Goal: Information Seeking & Learning: Learn about a topic

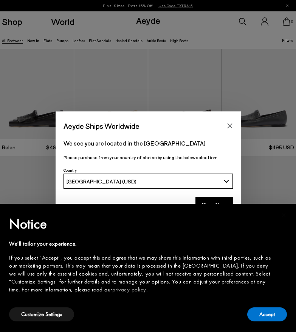
scroll to position [5, 0]
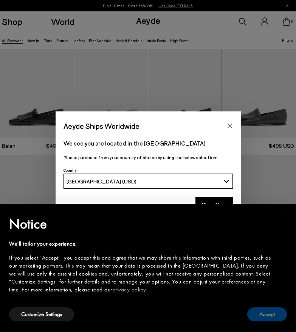
click at [265, 313] on button "Accept" at bounding box center [268, 314] width 40 height 14
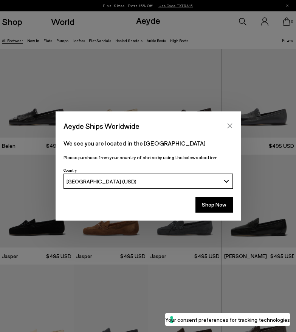
click at [230, 121] on button "Close" at bounding box center [229, 125] width 11 height 11
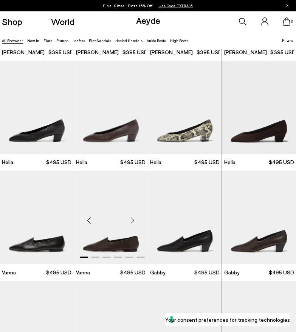
scroll to position [939, 0]
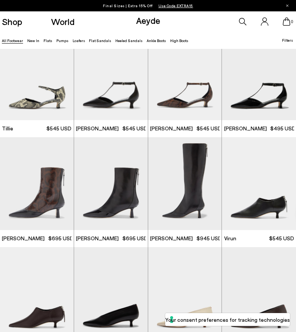
scroll to position [1255, 0]
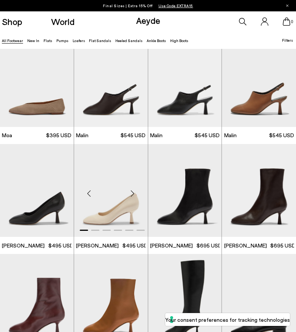
scroll to position [2010, 0]
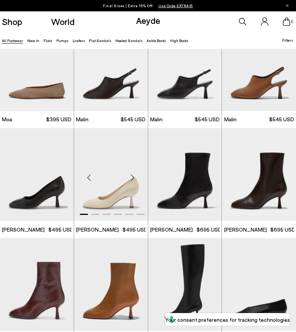
click at [133, 172] on div "Next slide" at bounding box center [133, 177] width 23 height 23
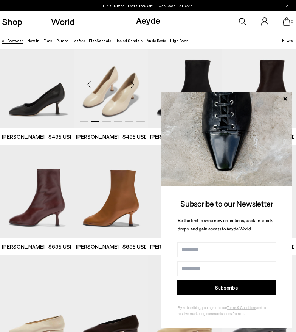
scroll to position [2122, 0]
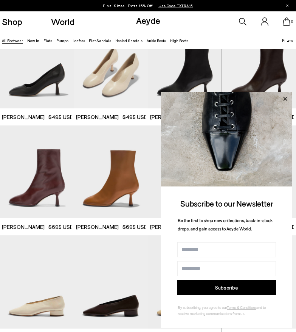
click at [286, 99] on icon at bounding box center [286, 99] width 4 height 4
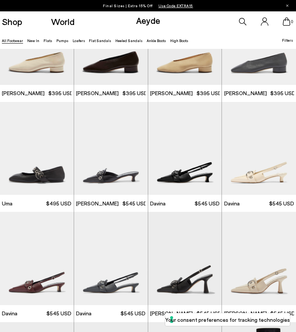
scroll to position [2507, 0]
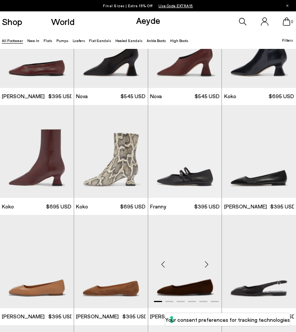
scroll to position [3759, 0]
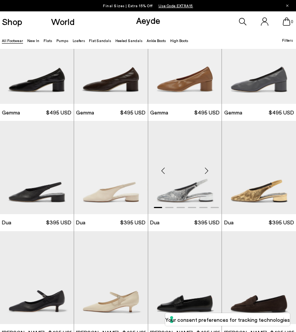
scroll to position [4498, 0]
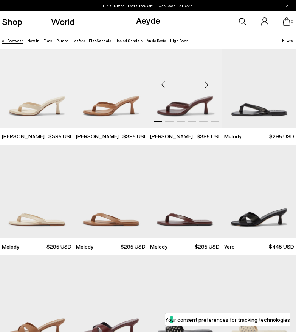
scroll to position [5158, 0]
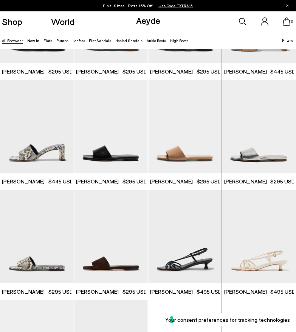
scroll to position [6101, 0]
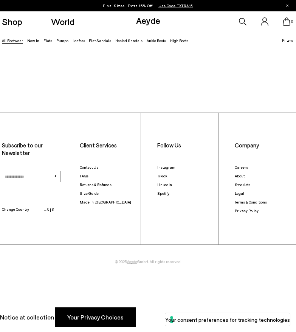
scroll to position [7793, 0]
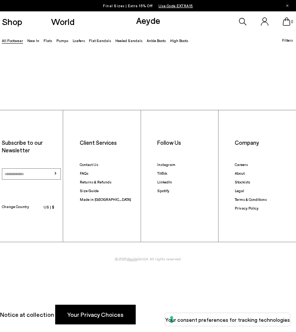
scroll to position [767, 0]
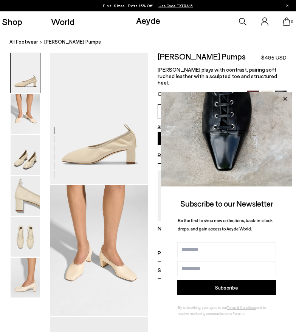
click at [286, 98] on icon at bounding box center [285, 99] width 10 height 10
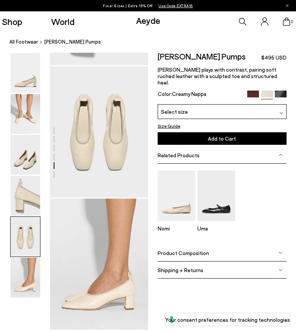
scroll to position [545, 0]
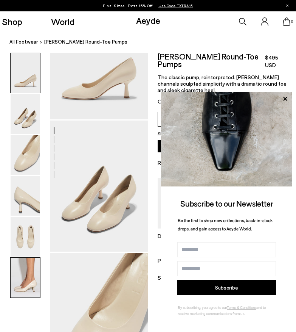
click at [25, 289] on img at bounding box center [26, 277] width 30 height 40
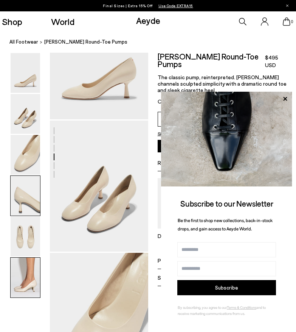
scroll to position [713, 0]
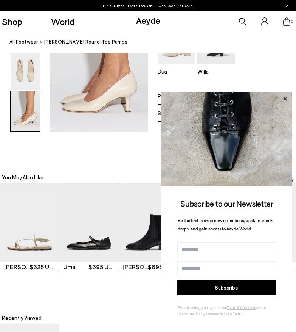
click at [286, 98] on icon at bounding box center [285, 99] width 10 height 10
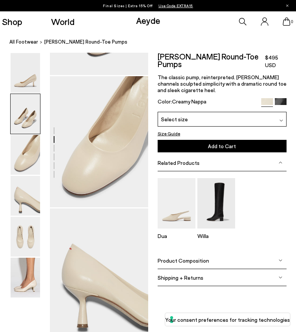
scroll to position [119, 0]
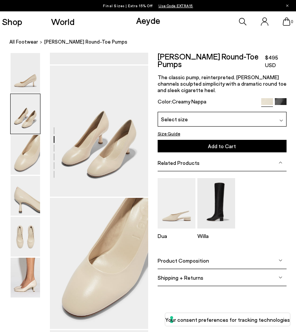
click at [209, 61] on h2 "Giotta Round-Toe Pumps" at bounding box center [212, 60] width 108 height 15
click at [207, 59] on h2 "Giotta Round-Toe Pumps" at bounding box center [212, 60] width 108 height 15
click at [206, 55] on h2 "Giotta Round-Toe Pumps" at bounding box center [212, 60] width 108 height 15
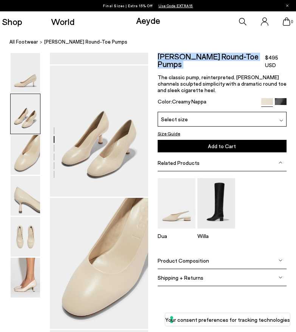
click at [206, 55] on h2 "Giotta Round-Toe Pumps" at bounding box center [212, 60] width 108 height 15
copy div "Giotta Round-Toe Pumps"
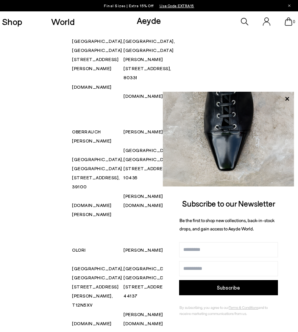
scroll to position [5821, 0]
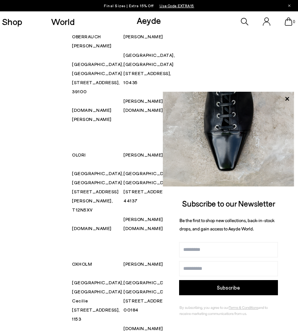
click at [285, 98] on icon at bounding box center [287, 99] width 4 height 4
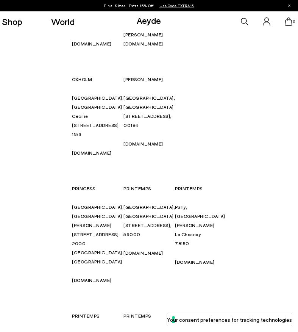
scroll to position [6068, 0]
